Goal: Task Accomplishment & Management: Manage account settings

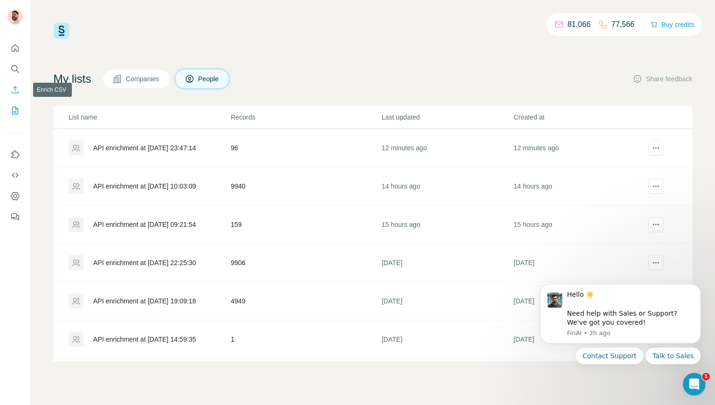
click at [17, 90] on icon "Enrich CSV" at bounding box center [14, 89] width 9 height 9
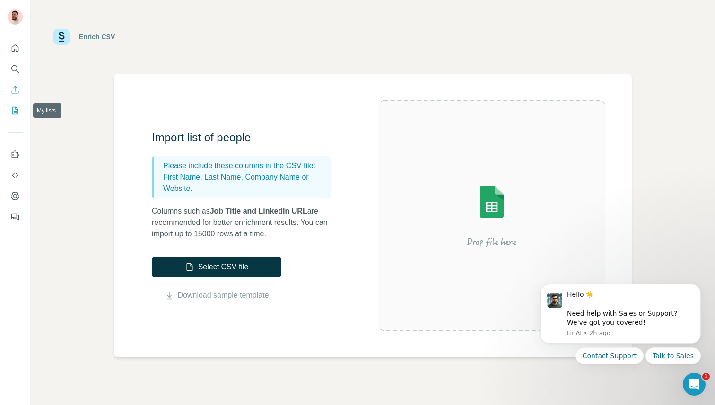
click at [17, 106] on icon "My lists" at bounding box center [14, 110] width 9 height 9
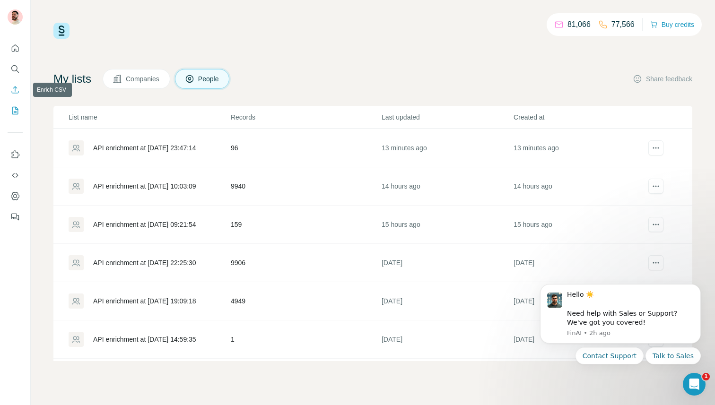
click at [19, 88] on icon "Enrich CSV" at bounding box center [14, 89] width 9 height 9
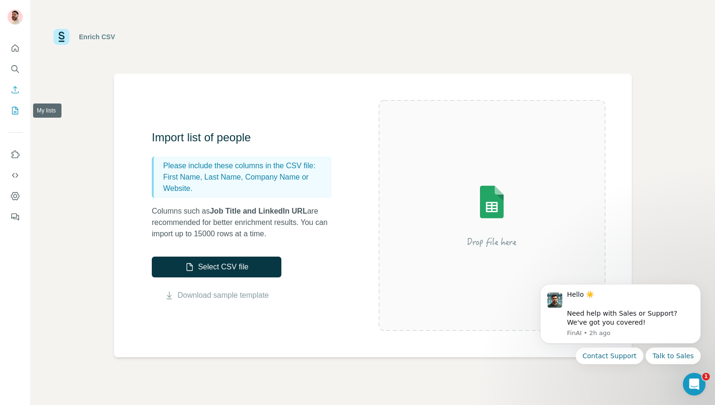
click at [18, 115] on button "My lists" at bounding box center [15, 110] width 15 height 17
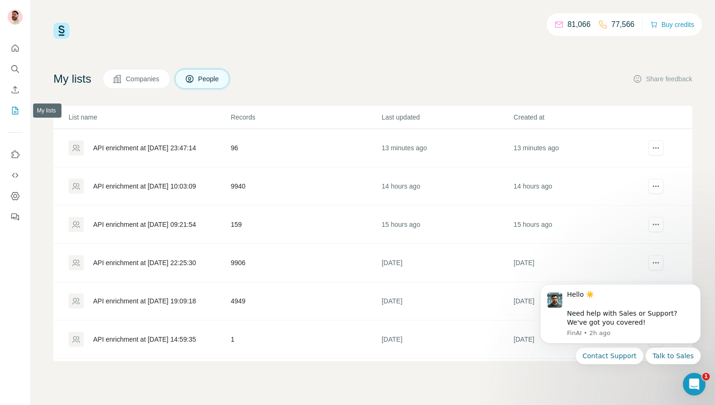
click at [9, 117] on button "My lists" at bounding box center [15, 110] width 15 height 17
click at [15, 94] on icon "Enrich CSV" at bounding box center [14, 89] width 9 height 9
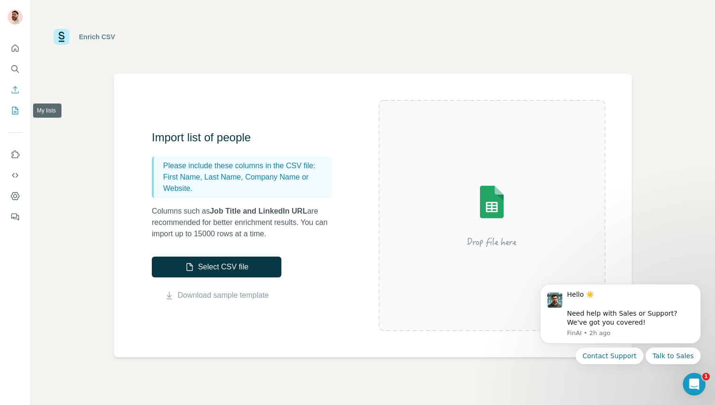
click at [15, 107] on icon "My lists" at bounding box center [16, 110] width 5 height 6
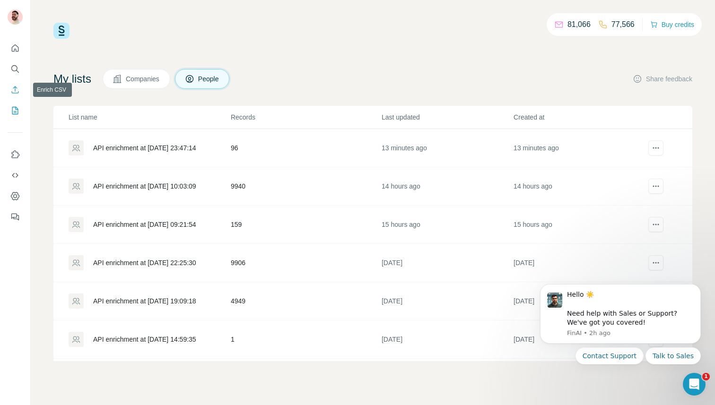
click at [10, 86] on icon "Enrich CSV" at bounding box center [14, 89] width 9 height 9
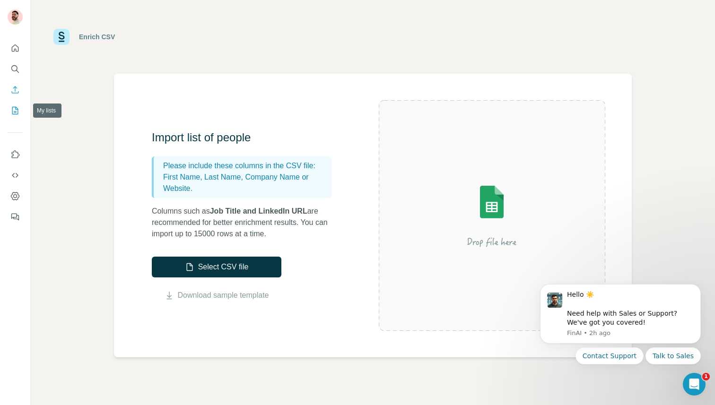
click at [14, 110] on icon "My lists" at bounding box center [14, 110] width 9 height 9
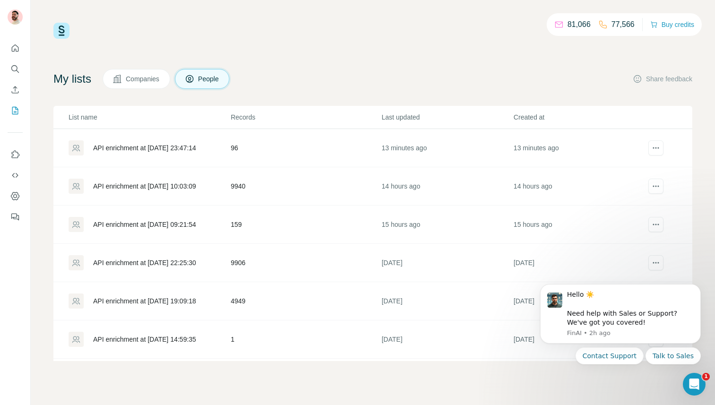
click at [141, 78] on span "Companies" at bounding box center [143, 78] width 34 height 9
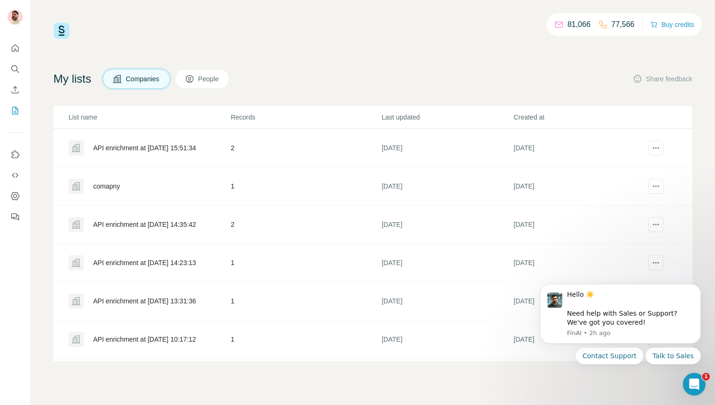
click at [218, 87] on button "People" at bounding box center [202, 79] width 55 height 20
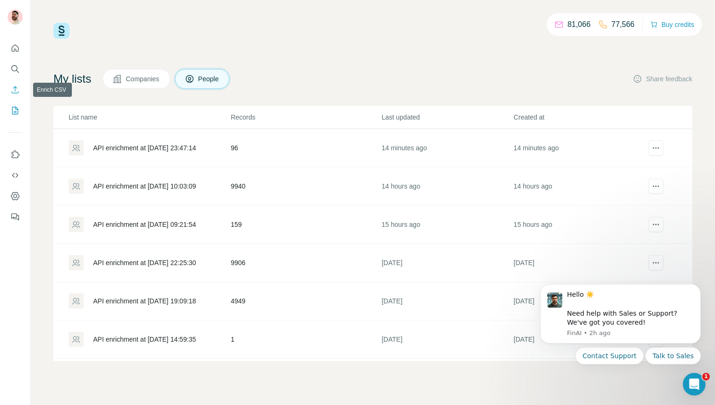
click at [15, 88] on icon "Enrich CSV" at bounding box center [15, 89] width 7 height 7
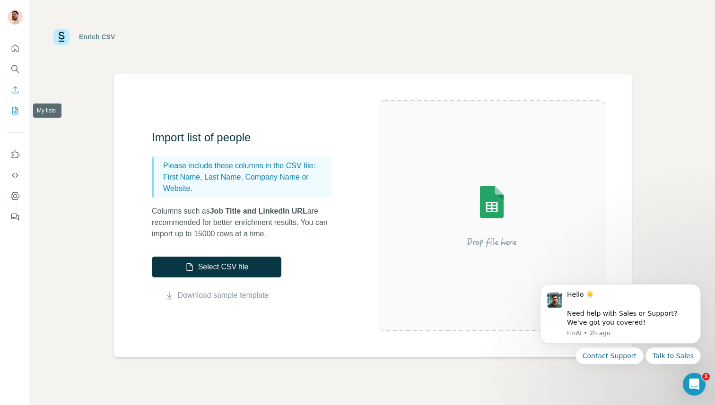
click at [16, 113] on icon "My lists" at bounding box center [14, 110] width 9 height 9
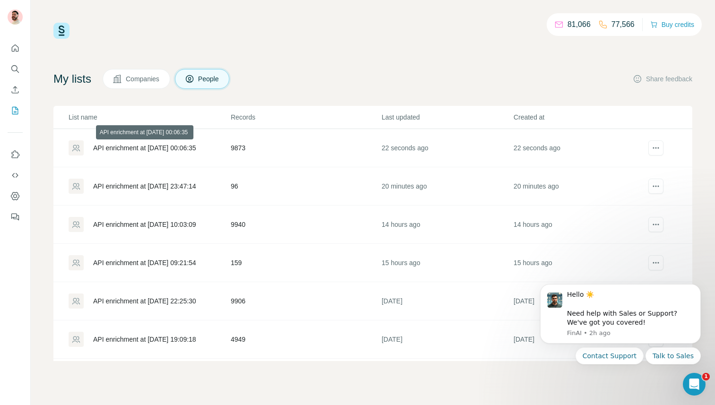
click at [174, 147] on div "API enrichment at [DATE] 00:06:35" at bounding box center [144, 147] width 103 height 9
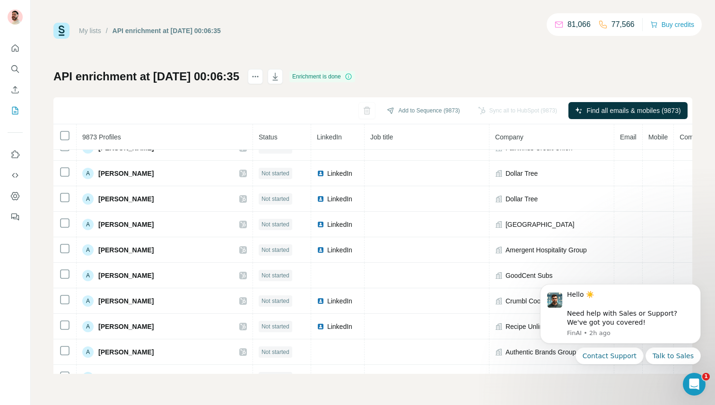
scroll to position [2583, 0]
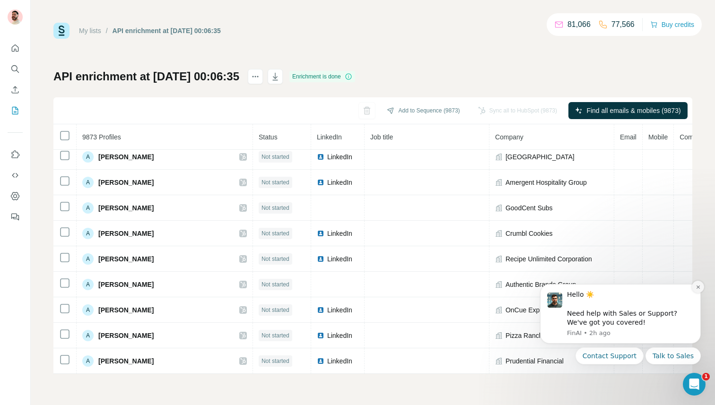
click at [697, 288] on icon "Dismiss notification" at bounding box center [697, 286] width 3 height 3
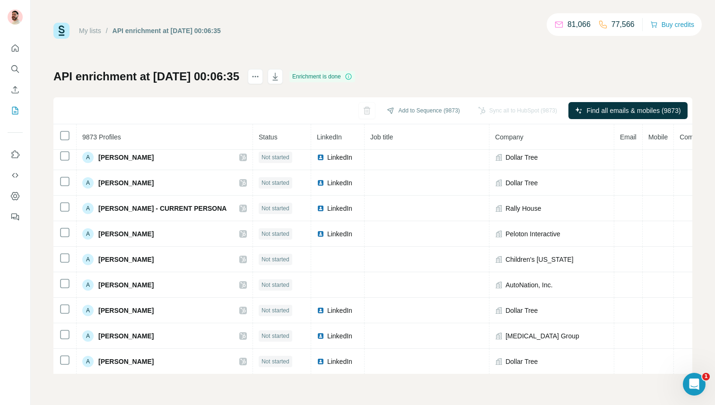
scroll to position [0, 0]
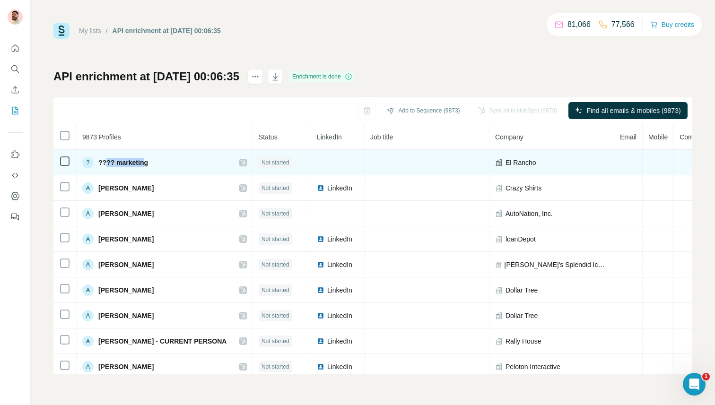
drag, startPoint x: 107, startPoint y: 162, endPoint x: 141, endPoint y: 161, distance: 34.5
click at [141, 161] on span "???? marketing" at bounding box center [123, 162] width 50 height 9
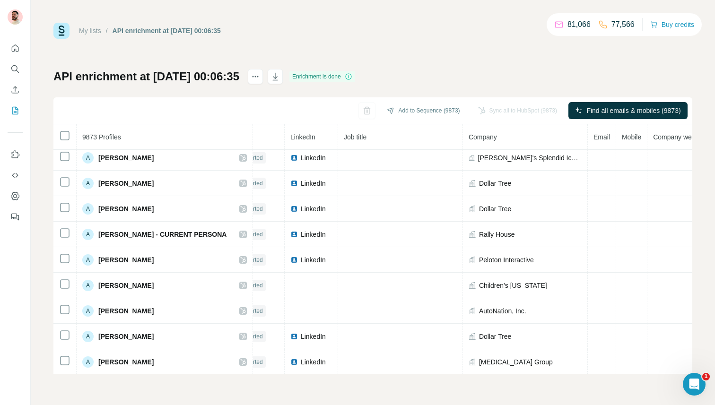
scroll to position [80, 26]
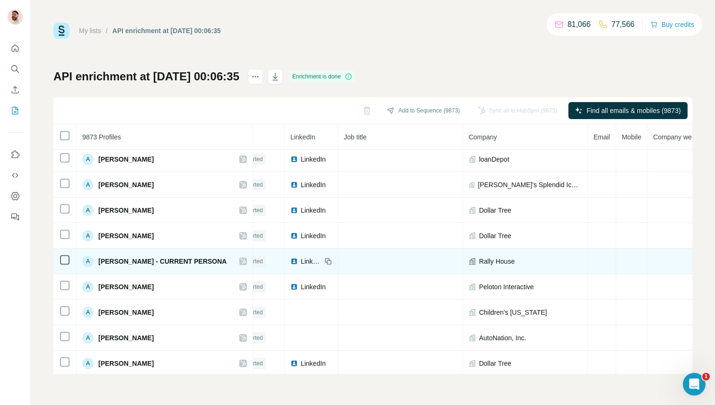
click at [156, 261] on span "[PERSON_NAME] - CURRENT PERSONA" at bounding box center [162, 261] width 128 height 9
copy div "[PERSON_NAME] - CURRENT PERSONA"
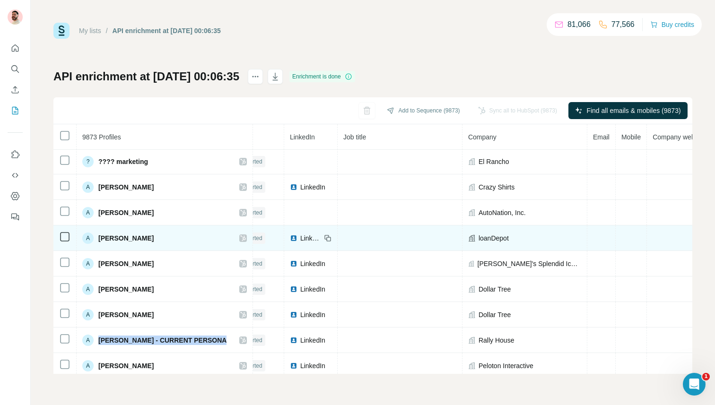
scroll to position [0, 27]
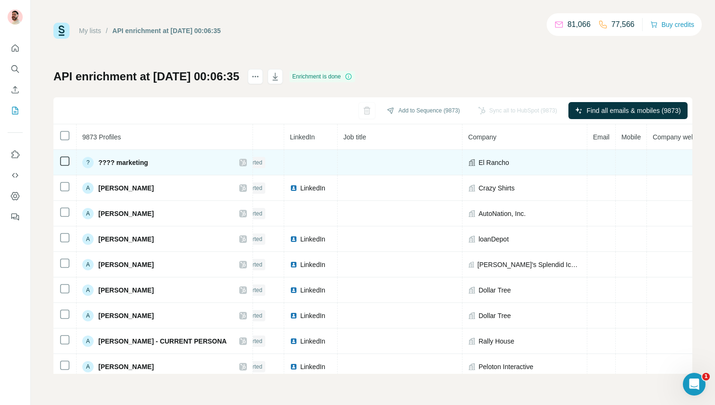
click at [478, 163] on span "El Rancho" at bounding box center [493, 162] width 31 height 9
copy span "El Rancho"
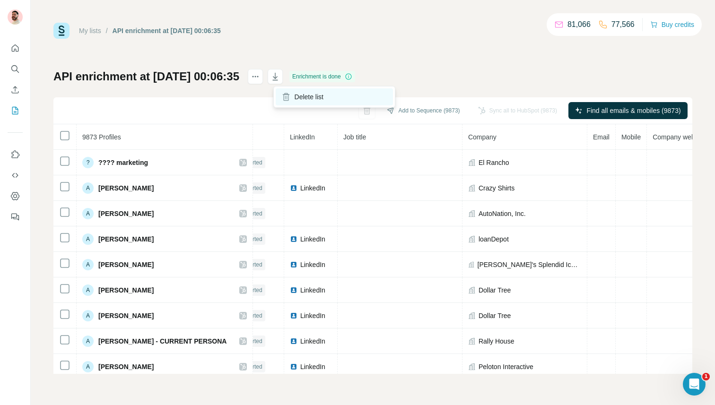
click at [291, 93] on div "Delete list" at bounding box center [334, 96] width 117 height 17
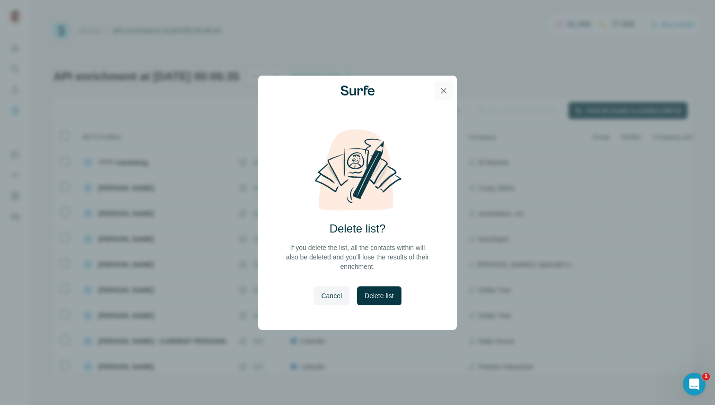
click at [441, 88] on icon "button" at bounding box center [443, 90] width 5 height 5
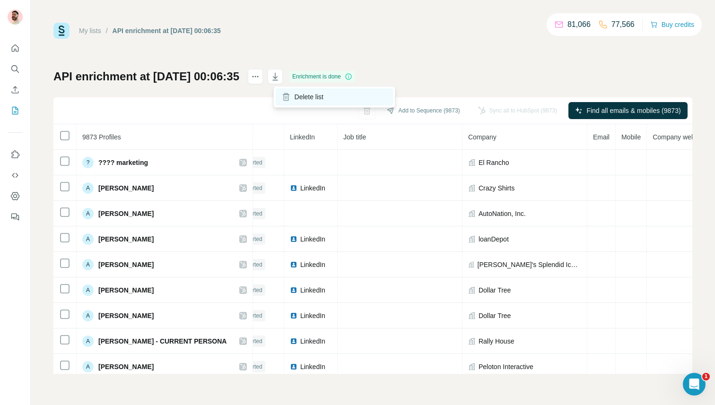
click at [293, 98] on div "Delete list" at bounding box center [334, 96] width 117 height 17
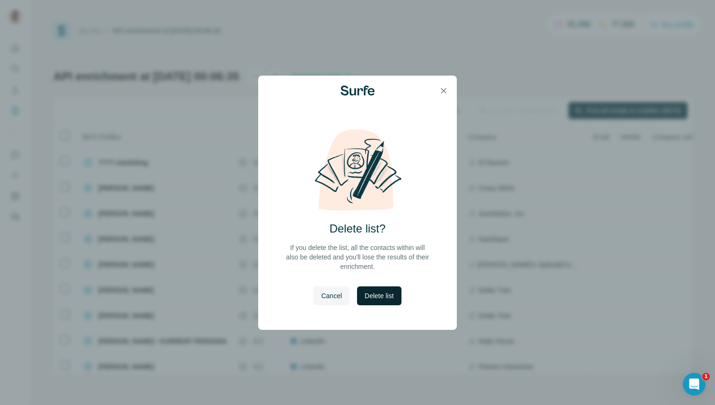
click at [379, 299] on span "Delete list" at bounding box center [378, 295] width 29 height 9
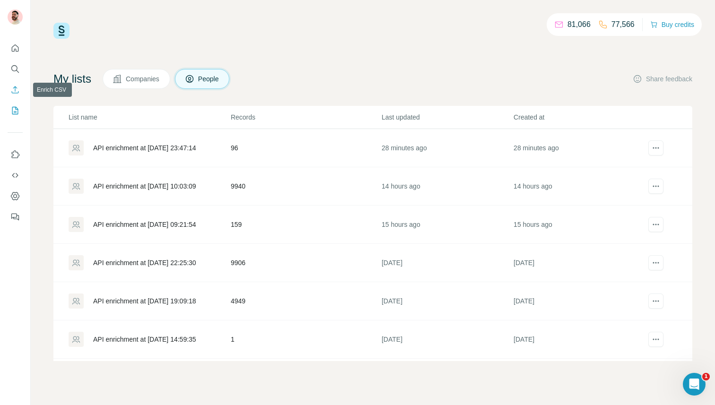
click at [18, 87] on icon "Enrich CSV" at bounding box center [14, 89] width 9 height 9
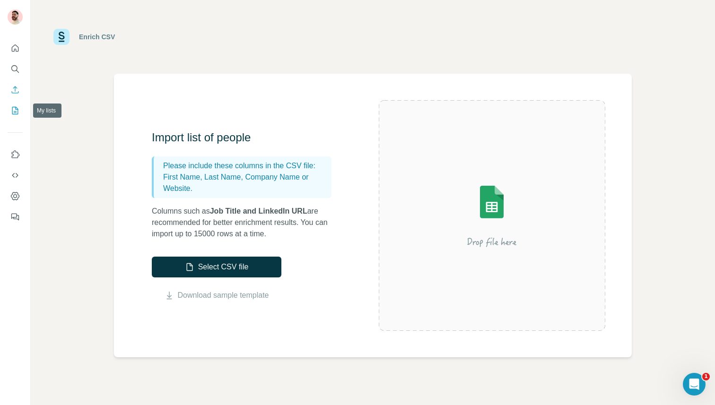
click at [17, 106] on icon "My lists" at bounding box center [14, 110] width 9 height 9
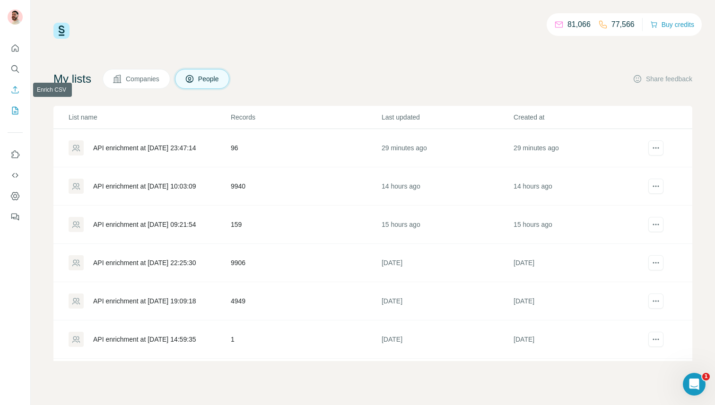
click at [19, 89] on icon "Enrich CSV" at bounding box center [14, 89] width 9 height 9
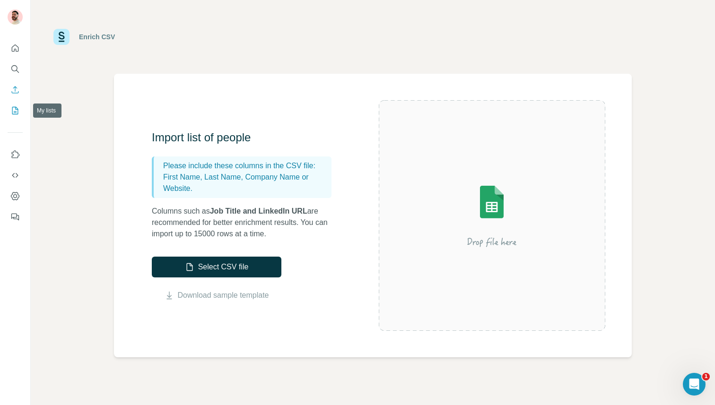
click at [18, 111] on icon "My lists" at bounding box center [15, 111] width 6 height 8
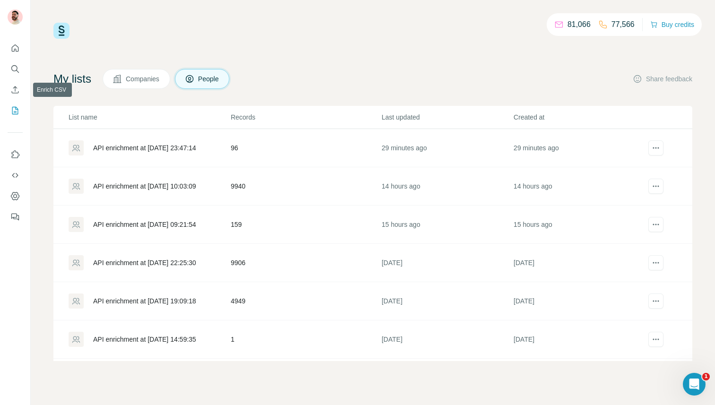
click at [5, 87] on div at bounding box center [15, 129] width 30 height 191
click at [10, 90] on button "Enrich CSV" at bounding box center [15, 89] width 15 height 17
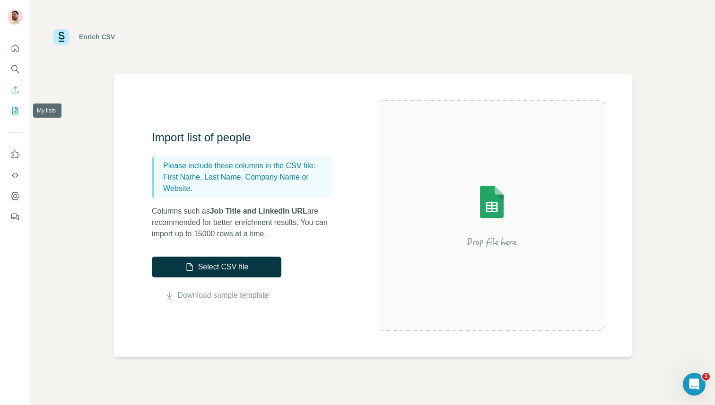
click at [19, 116] on button "My lists" at bounding box center [15, 110] width 15 height 17
